Goal: Task Accomplishment & Management: Use online tool/utility

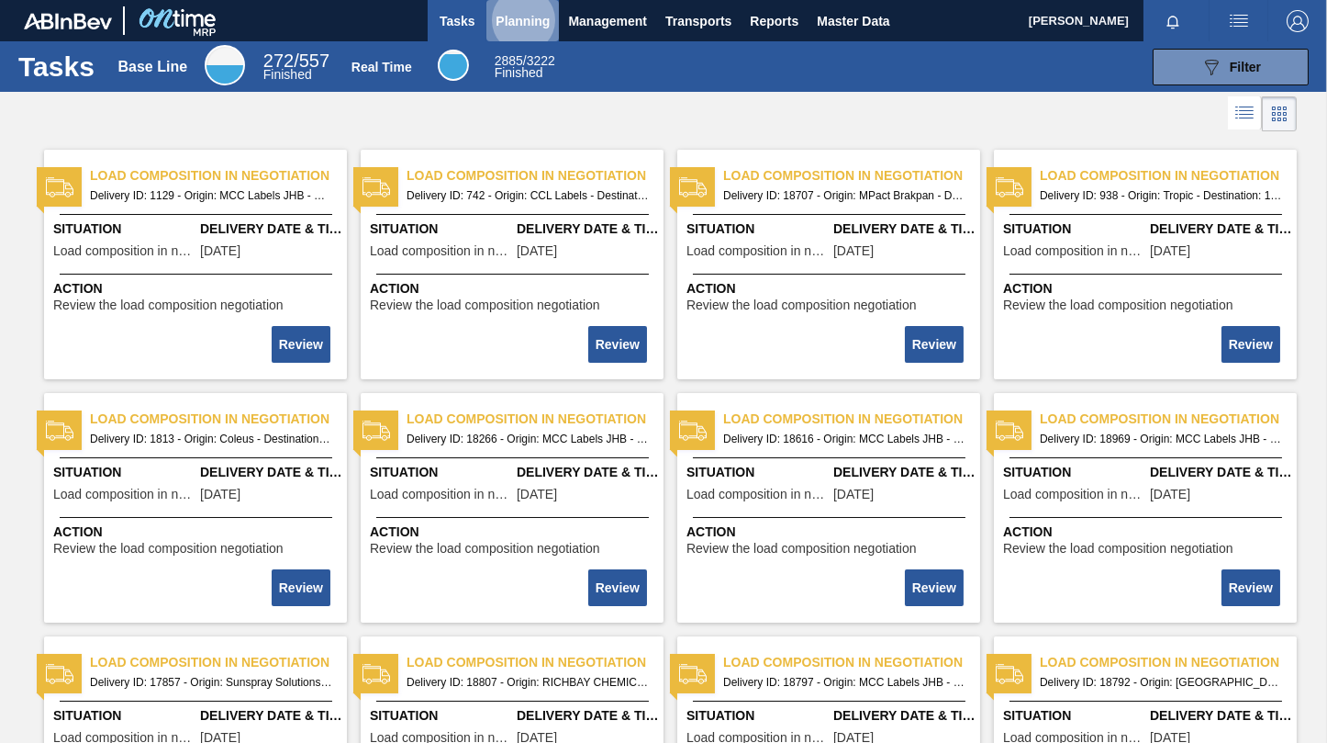
click at [521, 8] on button "Planning" at bounding box center [523, 20] width 73 height 41
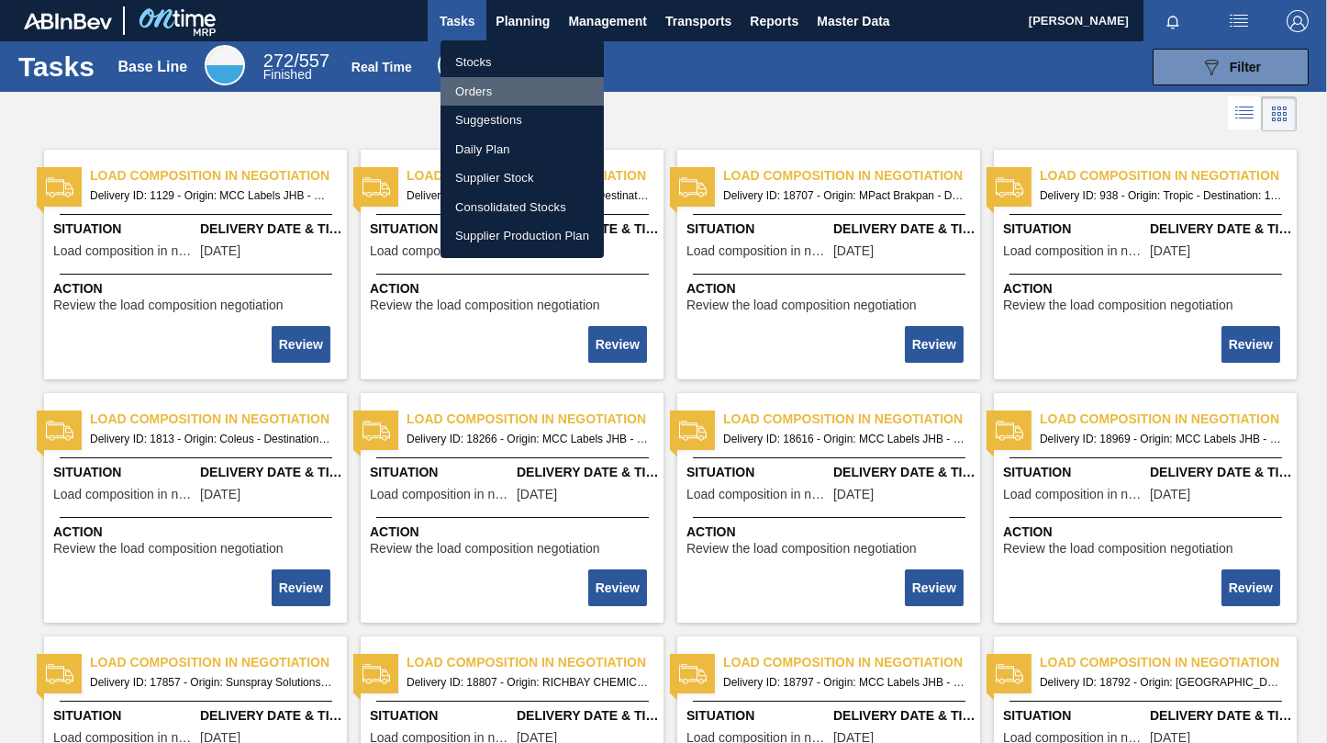
click at [470, 95] on li "Orders" at bounding box center [522, 91] width 163 height 29
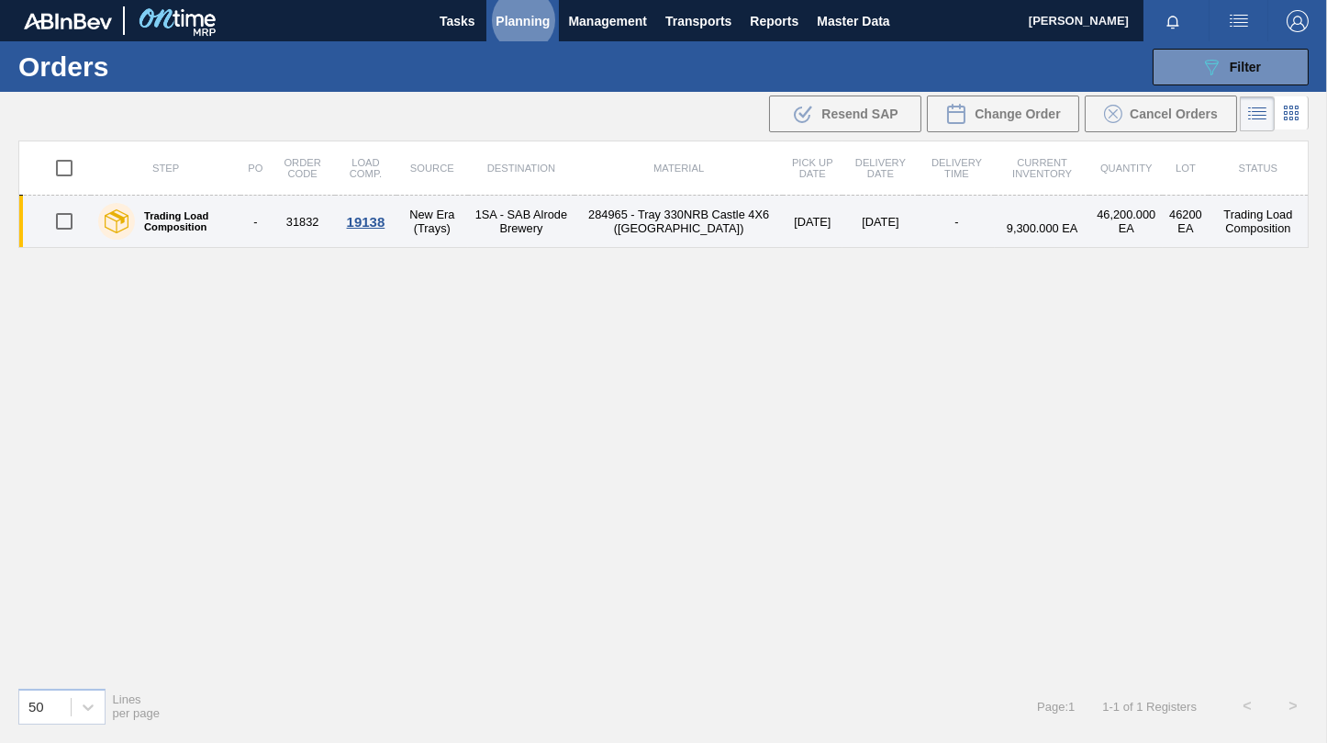
click at [378, 224] on div "19138" at bounding box center [366, 222] width 56 height 16
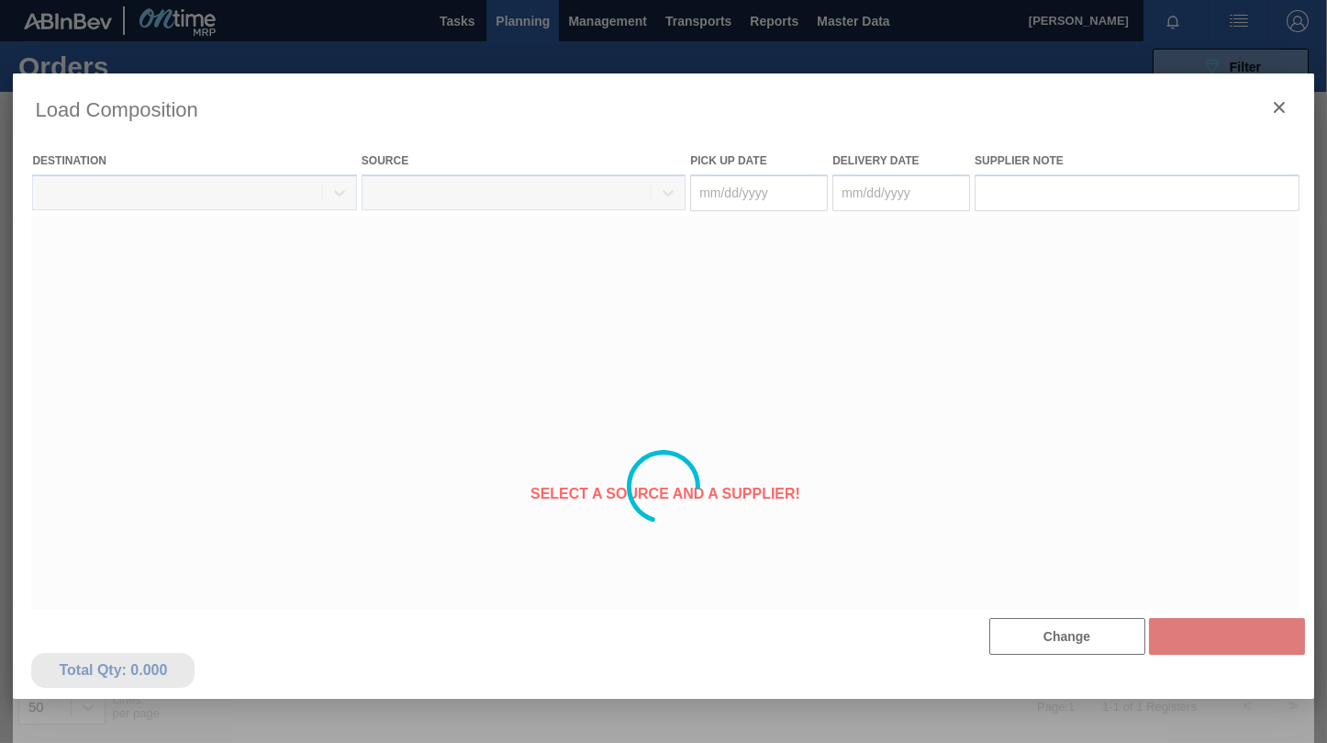
type Date "[DATE]"
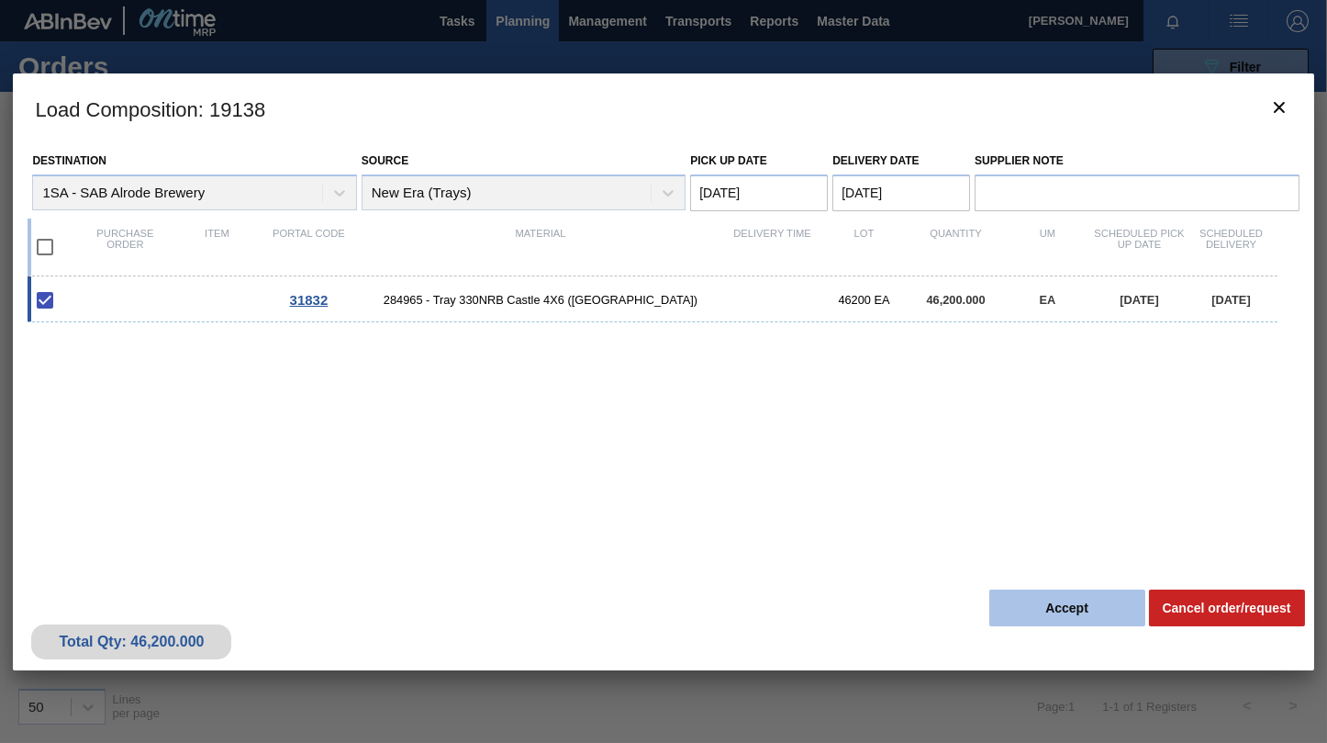
click at [1043, 612] on button "Accept" at bounding box center [1068, 607] width 156 height 37
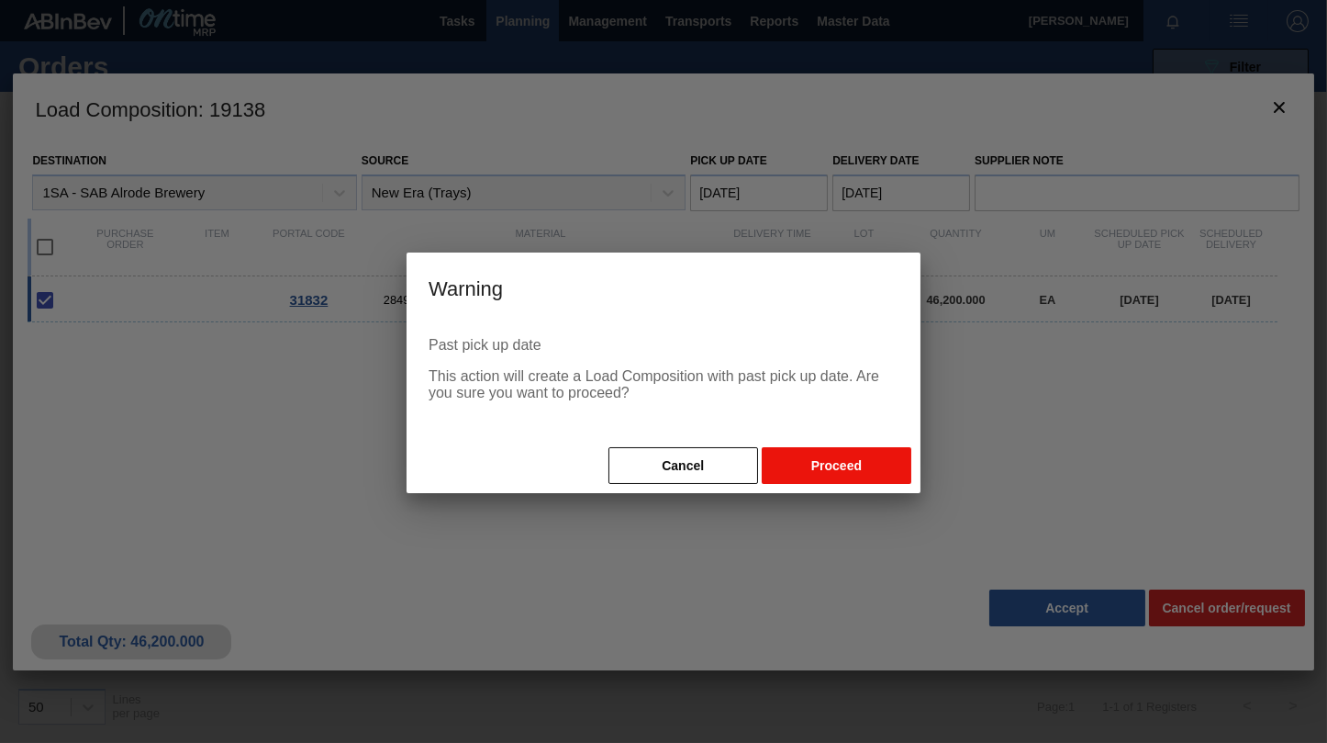
click at [857, 465] on button "Proceed" at bounding box center [837, 465] width 150 height 37
